Goal: Information Seeking & Learning: Learn about a topic

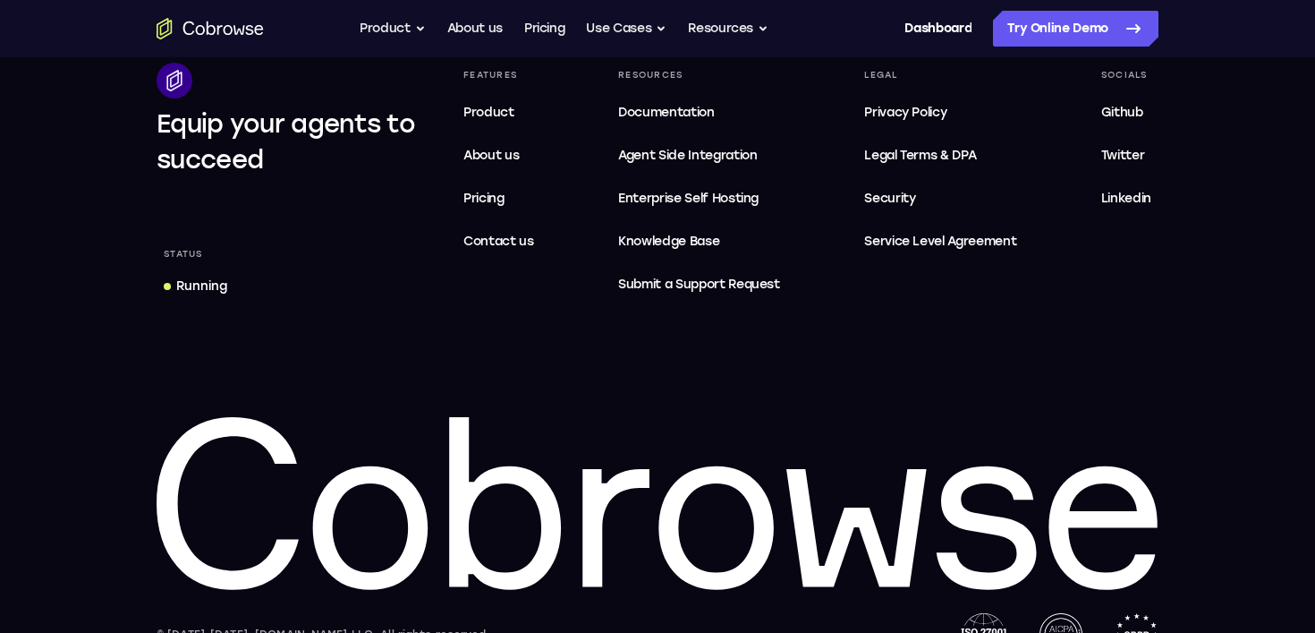
scroll to position [5523, 0]
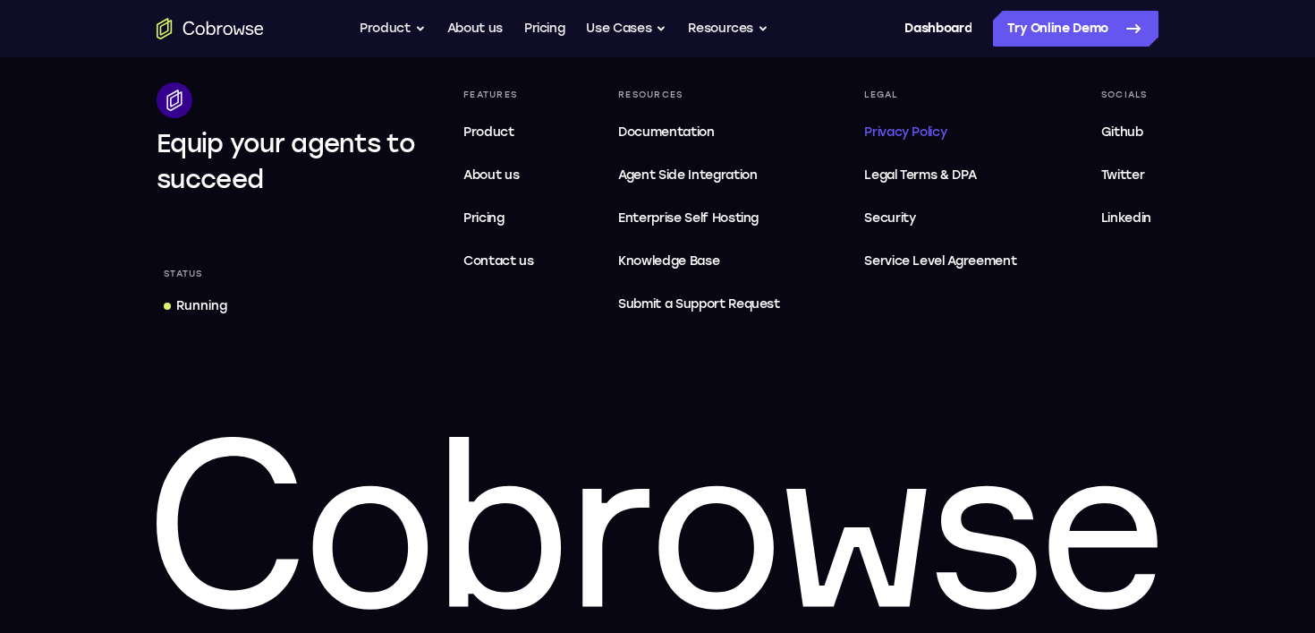
click at [925, 133] on span "Privacy Policy" at bounding box center [905, 131] width 82 height 15
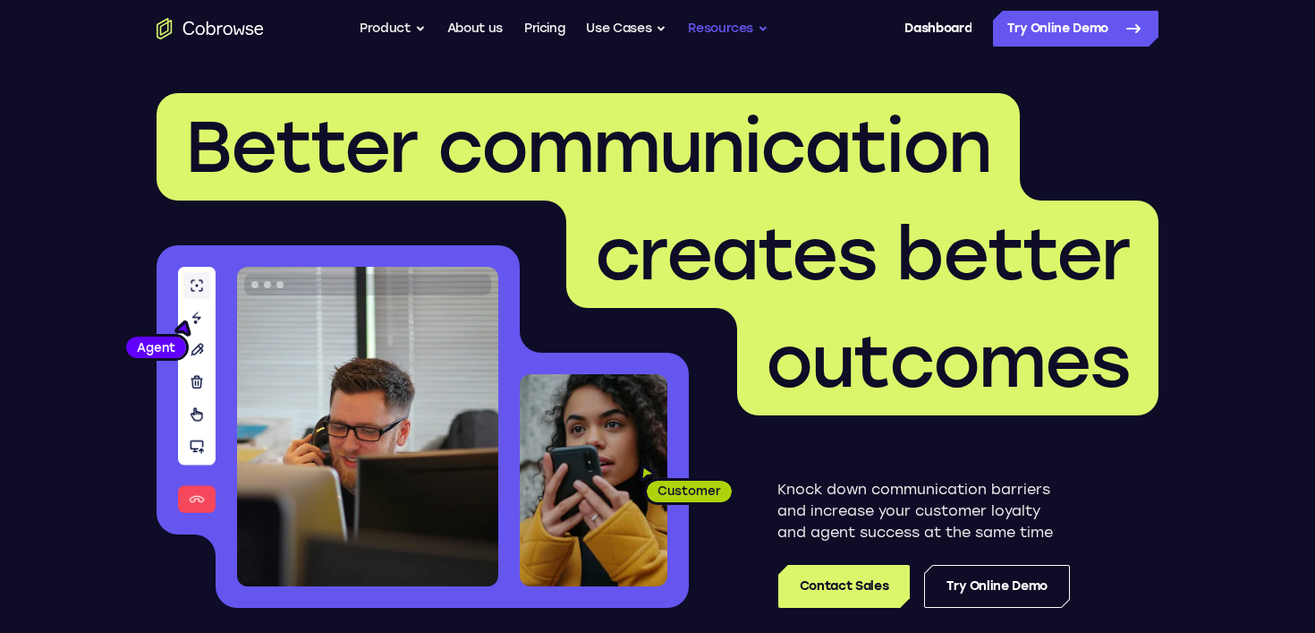
click at [744, 23] on button "Resources" at bounding box center [728, 29] width 81 height 36
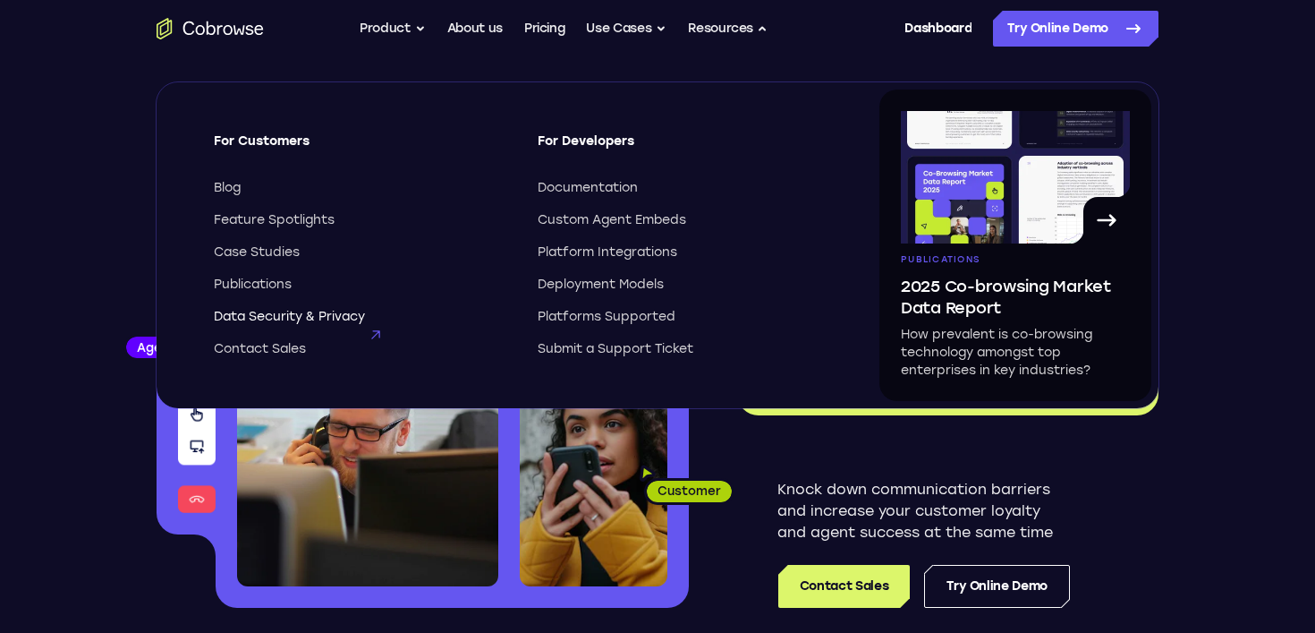
click at [276, 317] on span "Data Security & Privacy" at bounding box center [289, 317] width 151 height 18
